Goal: Communication & Community: Answer question/provide support

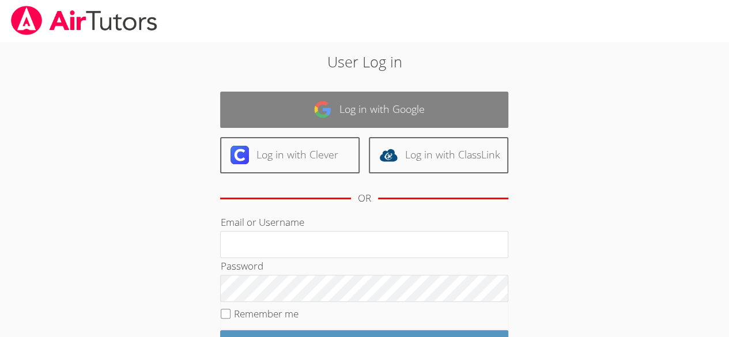
click at [415, 92] on link "Log in with Google" at bounding box center [364, 110] width 288 height 36
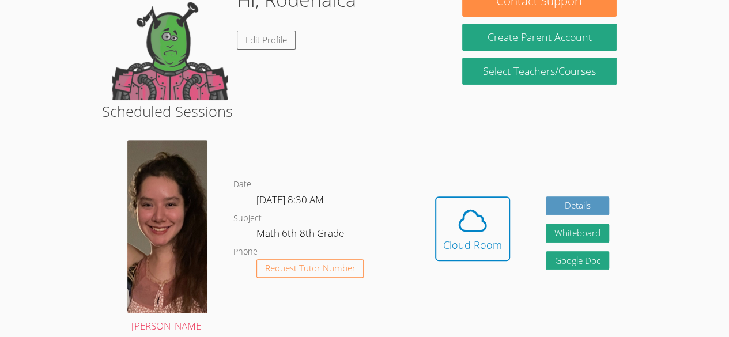
scroll to position [206, 0]
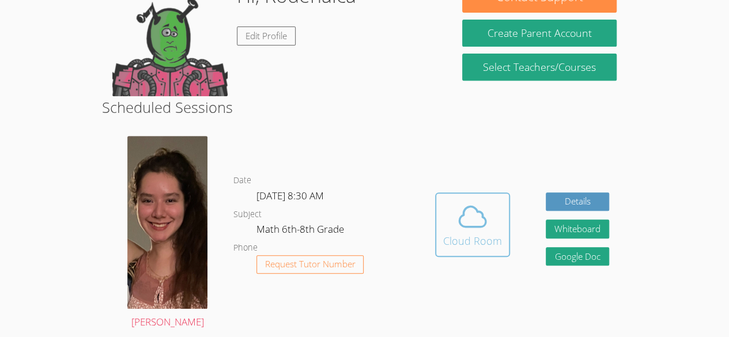
click at [498, 206] on span at bounding box center [472, 217] width 59 height 32
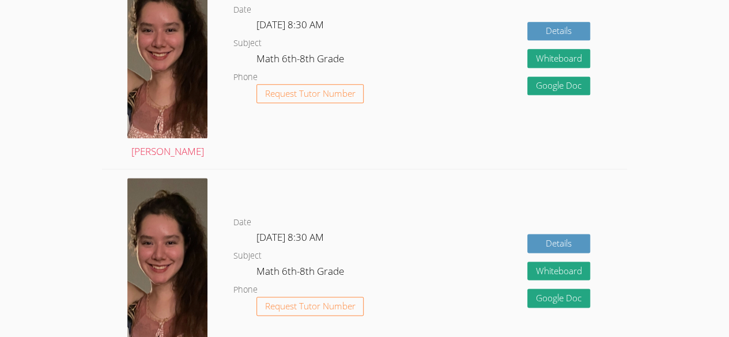
scroll to position [592, 0]
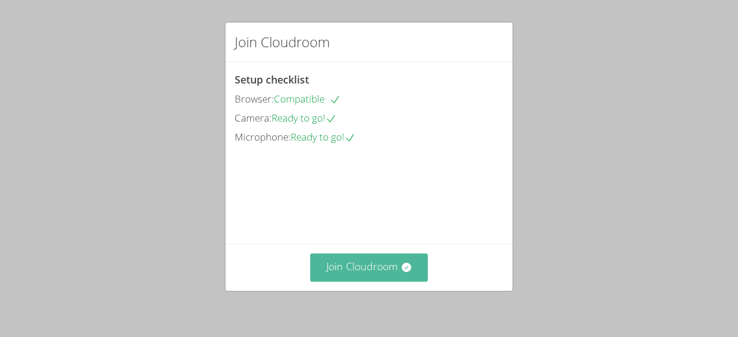
click at [353, 278] on button "Join Cloudroom" at bounding box center [369, 268] width 118 height 28
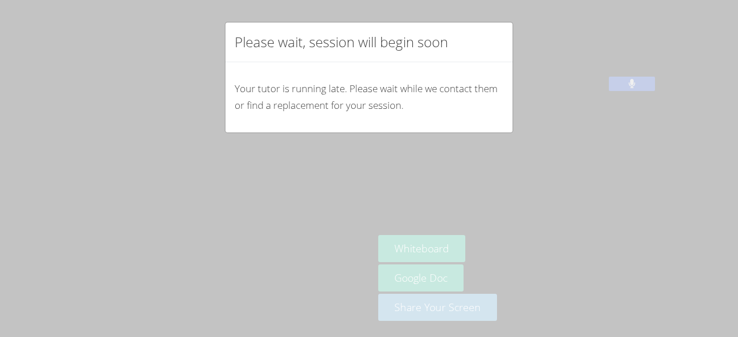
click at [526, 46] on div "Please wait, session will begin soon Your tutor is running late. Please wait wh…" at bounding box center [369, 168] width 738 height 337
click at [522, 65] on div "Please wait, session will begin soon Your tutor is running late. Please wait wh…" at bounding box center [369, 168] width 738 height 337
click at [524, 38] on div "Please wait, session will begin soon Your tutor is running late. Please wait wh…" at bounding box center [369, 168] width 738 height 337
click at [493, 46] on div "Please wait, session will begin soon" at bounding box center [368, 42] width 287 height 40
click at [459, 50] on div "Please wait, session will begin soon" at bounding box center [368, 42] width 287 height 40
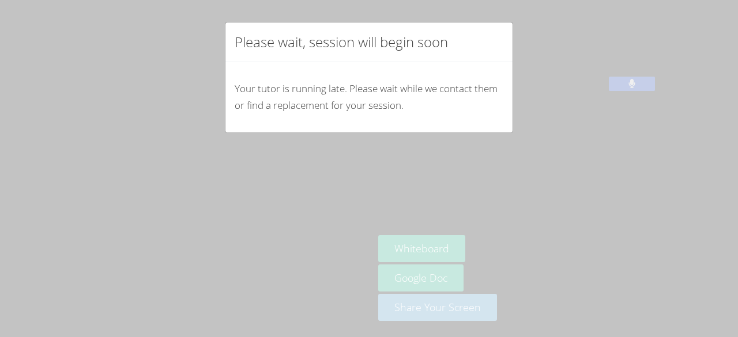
click at [447, 56] on div "Please wait, session will begin soon" at bounding box center [368, 42] width 287 height 40
click at [444, 40] on h2 "Please wait, session will begin soon" at bounding box center [341, 42] width 213 height 21
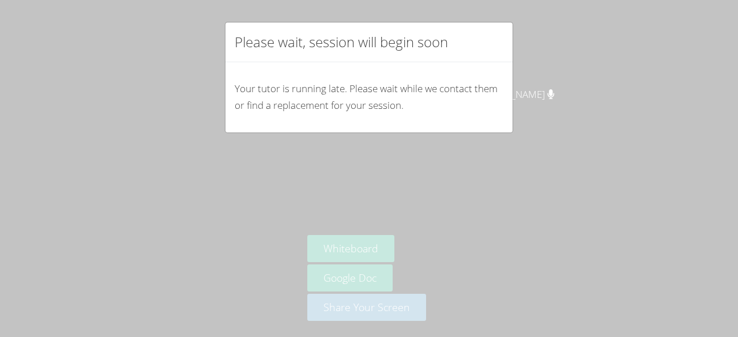
drag, startPoint x: 436, startPoint y: 187, endPoint x: 472, endPoint y: 168, distance: 40.8
click at [472, 168] on div "Please wait, session will begin soon Your tutor is running late. Please wait wh…" at bounding box center [369, 168] width 738 height 337
drag, startPoint x: 472, startPoint y: 168, endPoint x: 529, endPoint y: 134, distance: 66.1
click at [529, 134] on div "Please wait, session will begin soon Your tutor is running late. Please wait wh…" at bounding box center [369, 168] width 738 height 337
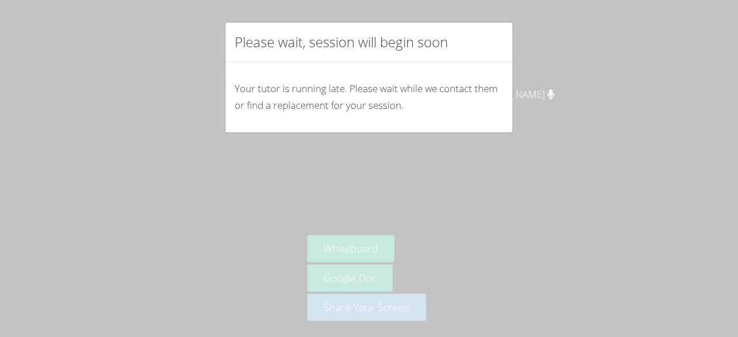
click at [532, 142] on div "Please wait, session will begin soon Your tutor is running late. Please wait wh…" at bounding box center [369, 168] width 738 height 337
click at [299, 217] on div "Please wait, session will begin soon Your tutor is running late. Please wait wh…" at bounding box center [369, 168] width 738 height 337
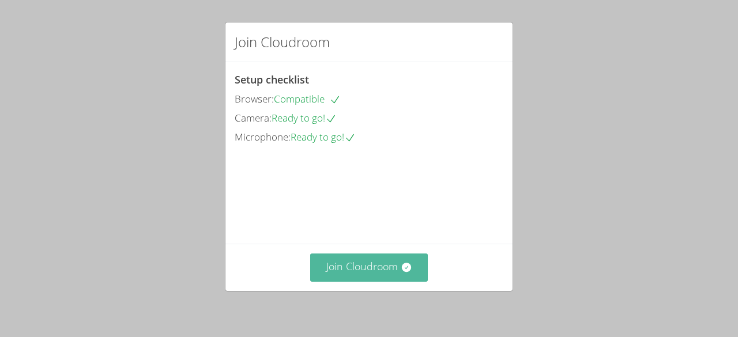
click at [323, 281] on button "Join Cloudroom" at bounding box center [369, 268] width 118 height 28
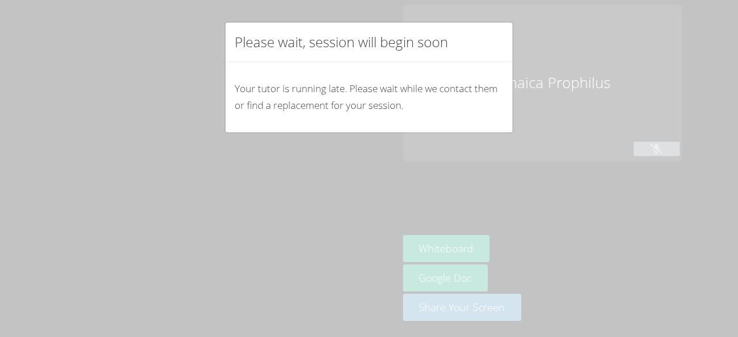
click at [329, 267] on div "Please wait, session will begin soon Your tutor is running late. Please wait wh…" at bounding box center [369, 168] width 738 height 337
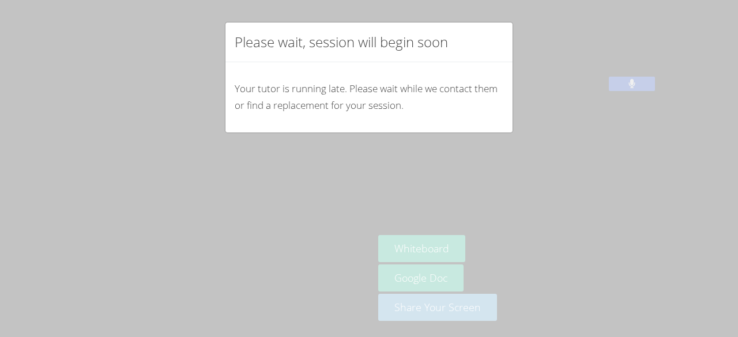
click at [508, 132] on div "Please wait, session will begin soon Your tutor is running late. Please wait wh…" at bounding box center [369, 77] width 288 height 111
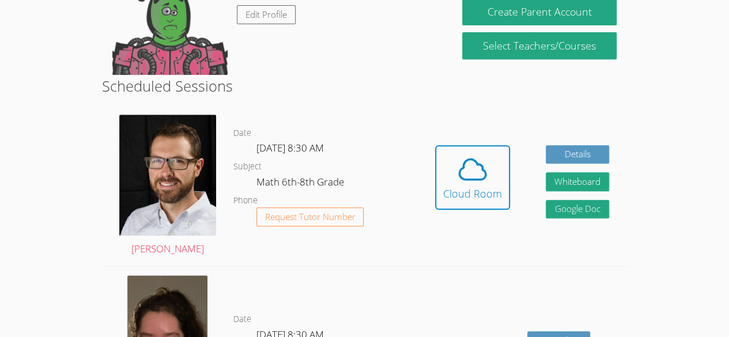
scroll to position [226, 0]
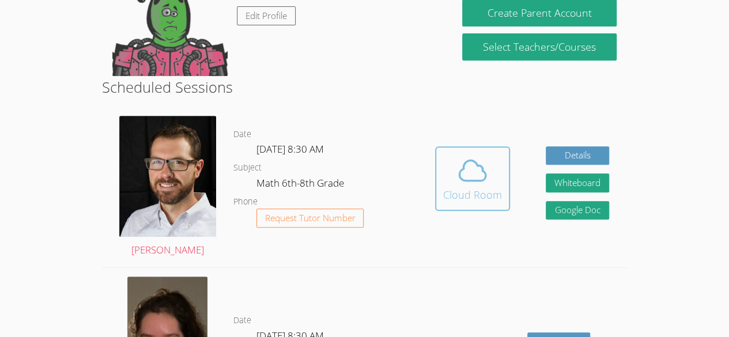
click at [469, 194] on div "Cloud Room" at bounding box center [472, 195] width 59 height 16
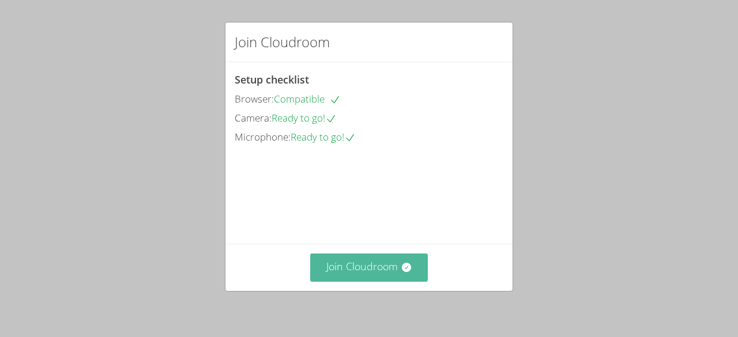
click at [391, 277] on button "Join Cloudroom" at bounding box center [369, 268] width 118 height 28
click at [374, 276] on button "Join Cloudroom" at bounding box center [369, 268] width 118 height 28
click at [370, 274] on button "Join Cloudroom" at bounding box center [369, 268] width 118 height 28
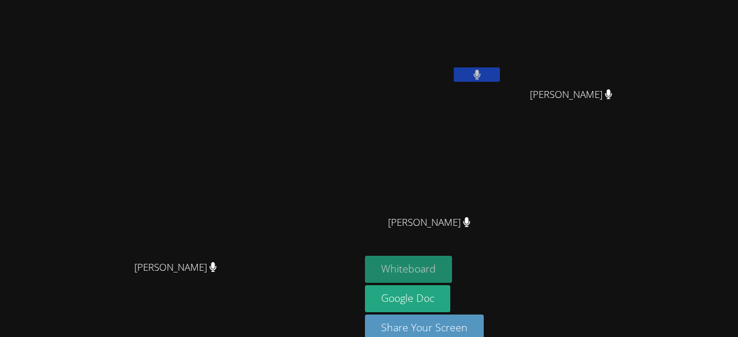
click at [452, 273] on button "Whiteboard" at bounding box center [408, 269] width 87 height 27
click at [267, 70] on video at bounding box center [180, 156] width 173 height 198
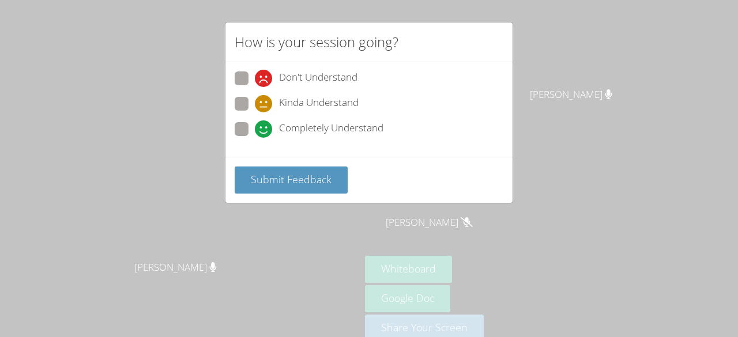
click at [255, 138] on span at bounding box center [255, 138] width 0 height 0
click at [255, 132] on input "Completely Understand" at bounding box center [260, 127] width 10 height 10
radio input "true"
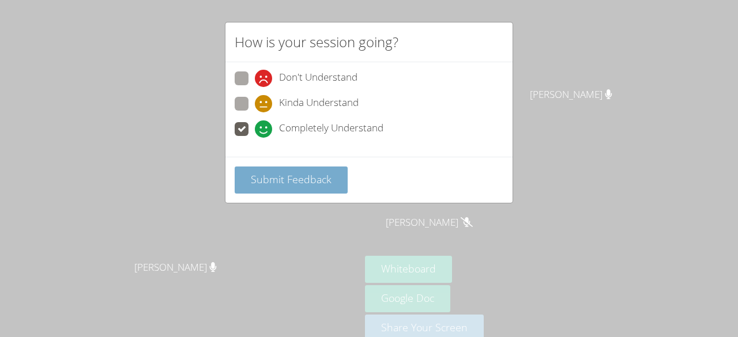
click at [278, 179] on span "Submit Feedback" at bounding box center [291, 179] width 81 height 14
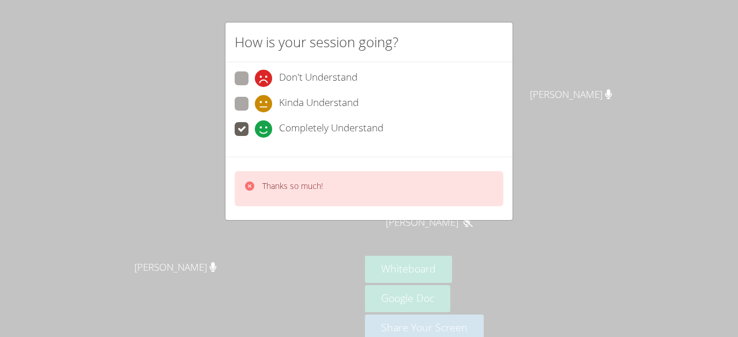
click at [302, 194] on div "Thanks so much!" at bounding box center [292, 188] width 61 height 17
click at [255, 112] on span at bounding box center [255, 112] width 0 height 0
click at [255, 99] on input "Kinda Understand" at bounding box center [260, 102] width 10 height 10
radio input "true"
click at [288, 197] on div "Thanks so much!" at bounding box center [369, 188] width 269 height 35
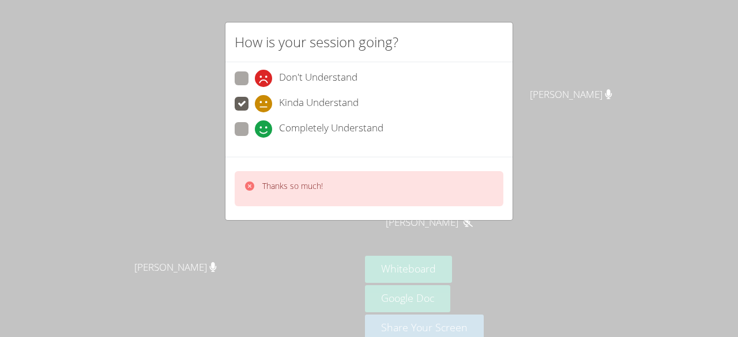
click at [255, 87] on span at bounding box center [255, 87] width 0 height 0
click at [255, 74] on input "Don't Understand" at bounding box center [260, 76] width 10 height 10
radio input "true"
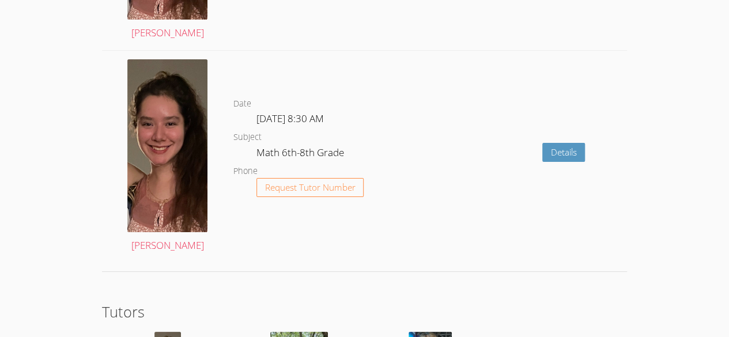
scroll to position [2227, 0]
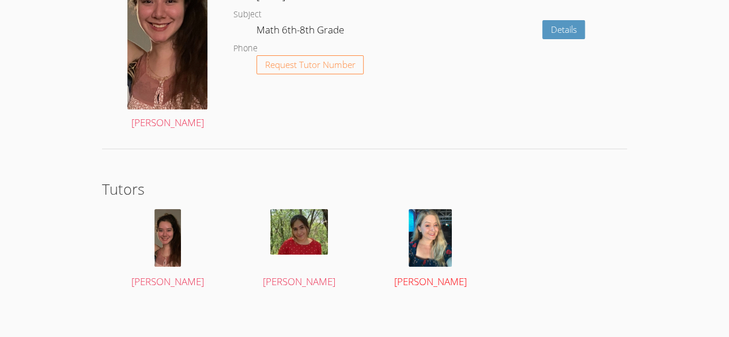
click at [431, 263] on link "[PERSON_NAME]" at bounding box center [430, 249] width 110 height 81
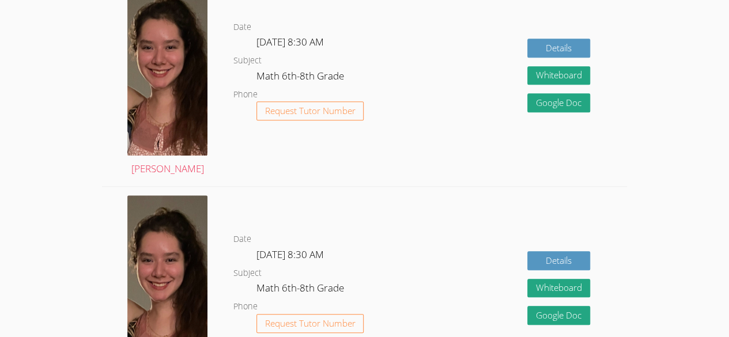
scroll to position [417, 0]
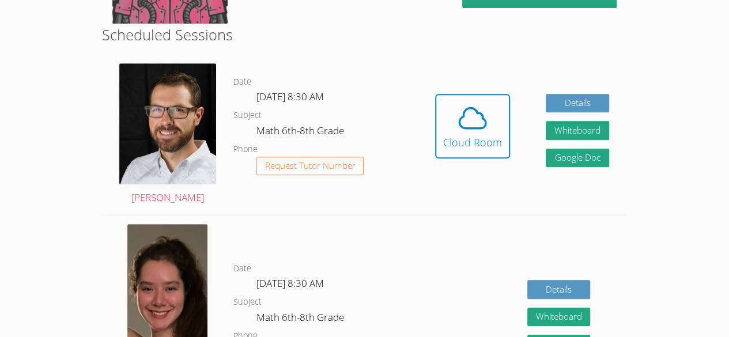
scroll to position [242, 0]
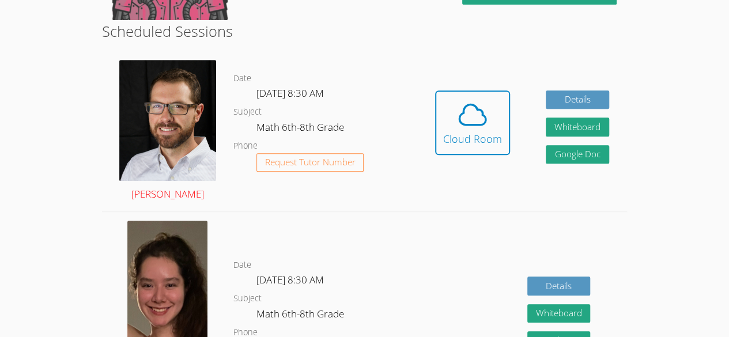
click at [144, 155] on img at bounding box center [167, 120] width 97 height 121
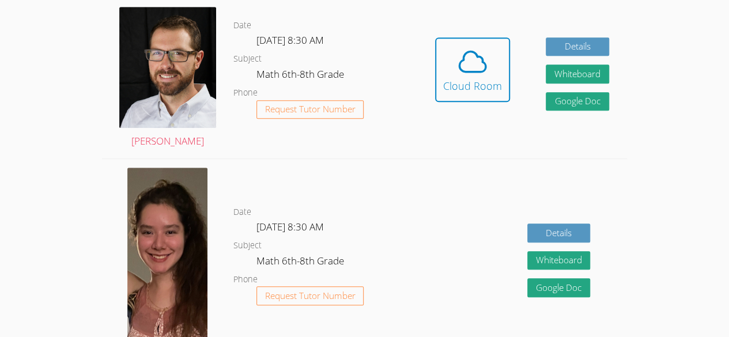
scroll to position [297, 0]
